Goal: Transaction & Acquisition: Book appointment/travel/reservation

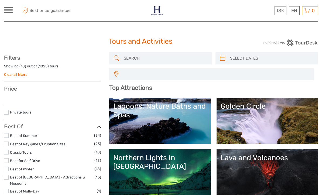
select select
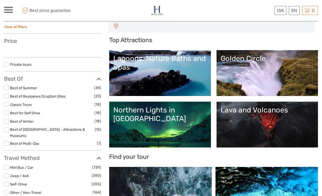
scroll to position [48, 0]
select select
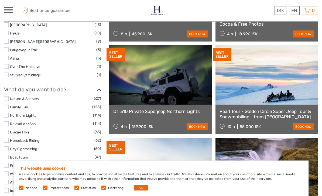
scroll to position [447, 0]
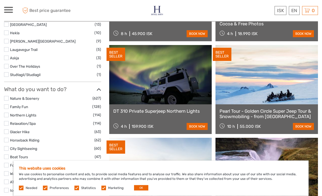
click at [276, 109] on link "Pearl Tour - Golden Circle Super Jeep Tour & Snowmobiling - from [GEOGRAPHIC_DA…" at bounding box center [266, 114] width 94 height 11
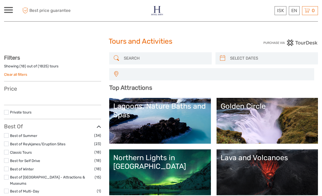
select select
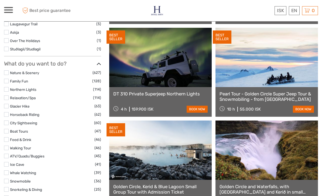
select select
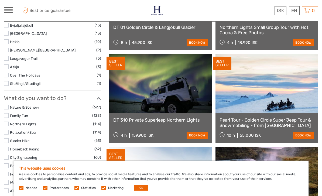
scroll to position [435, 0]
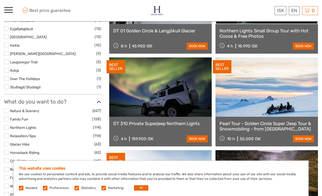
click at [179, 104] on link at bounding box center [160, 86] width 102 height 59
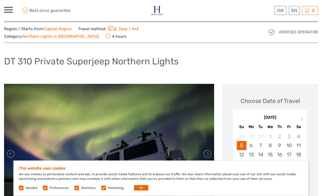
scroll to position [13, 0]
